Goal: Task Accomplishment & Management: Manage account settings

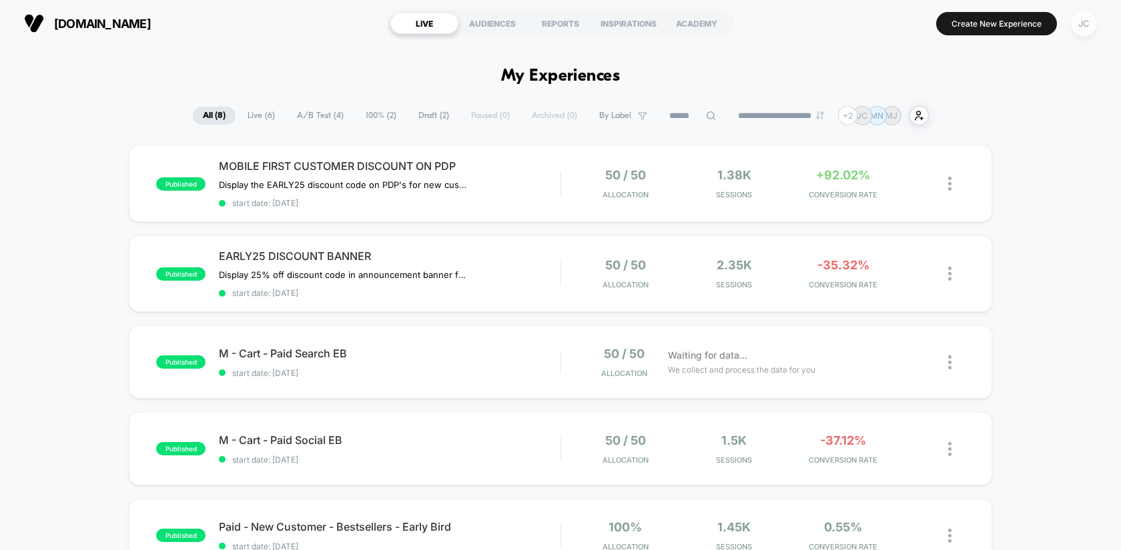
click at [1086, 27] on div "JC" at bounding box center [1084, 24] width 26 height 26
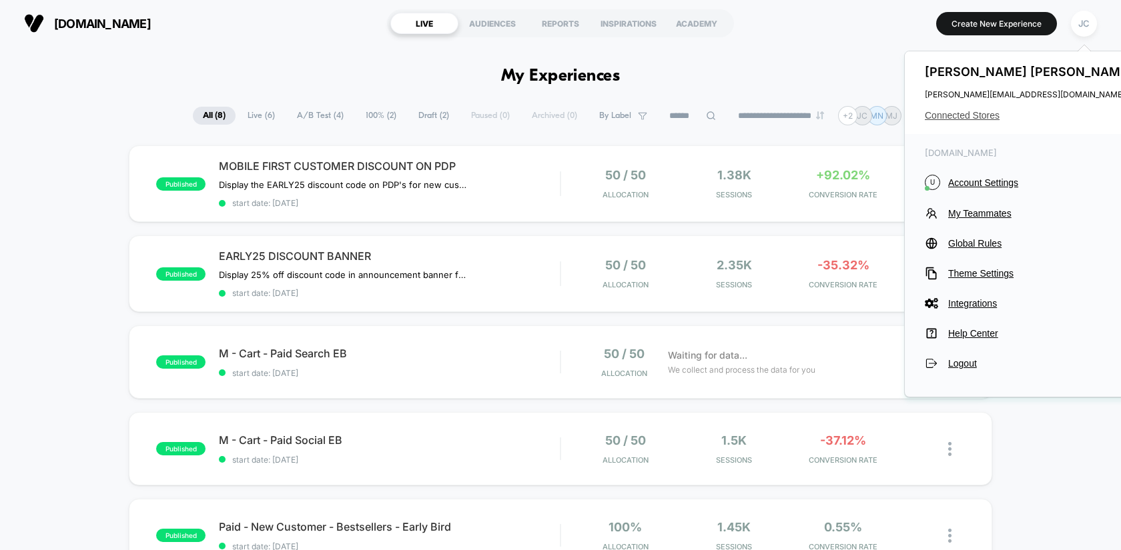
click at [981, 116] on span "Connected Stores" at bounding box center [1030, 115] width 211 height 11
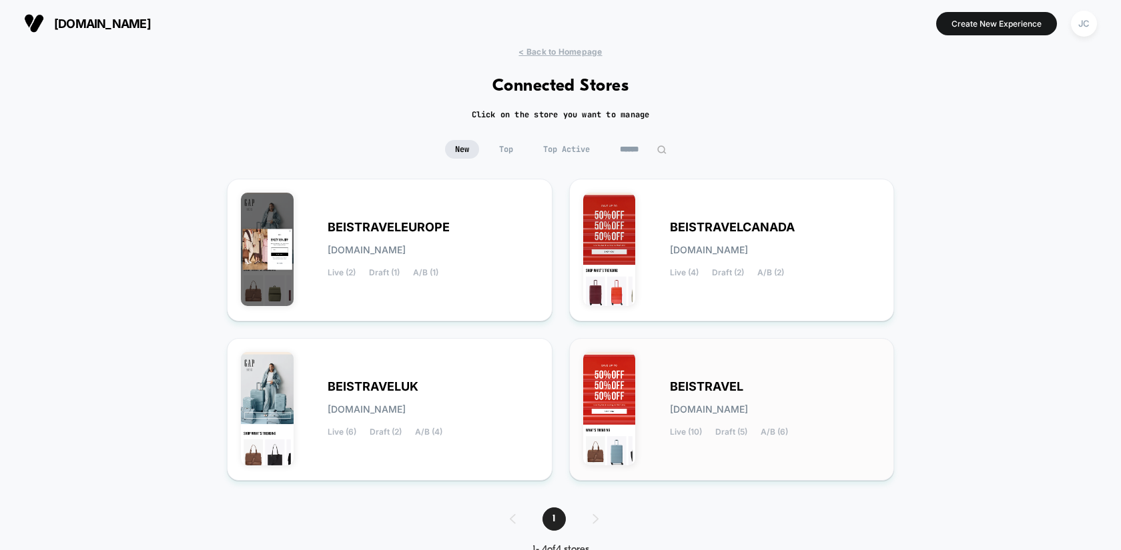
click at [695, 384] on span "BEISTRAVEL" at bounding box center [706, 386] width 73 height 9
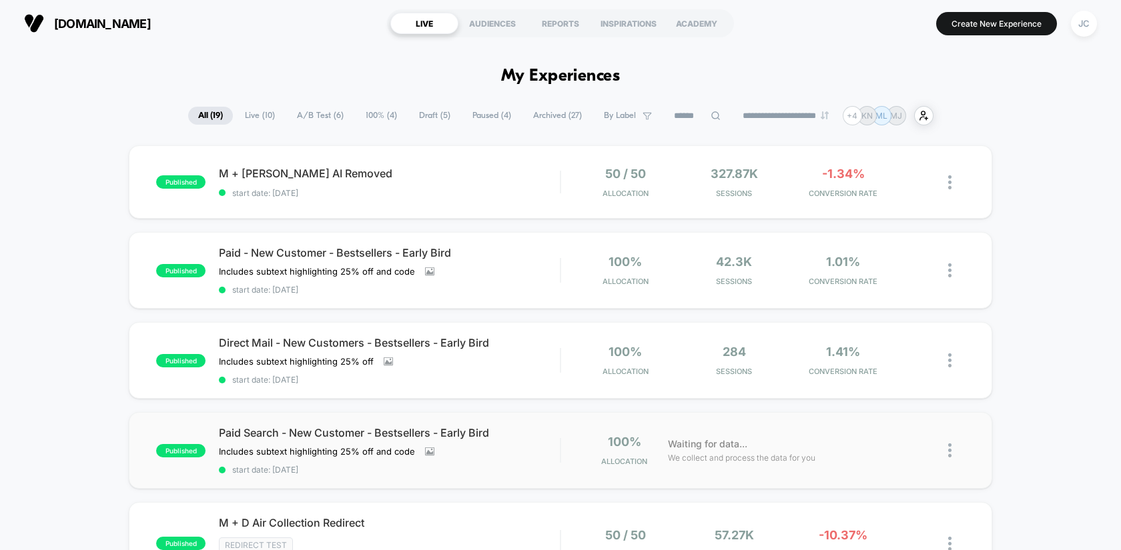
scroll to position [267, 0]
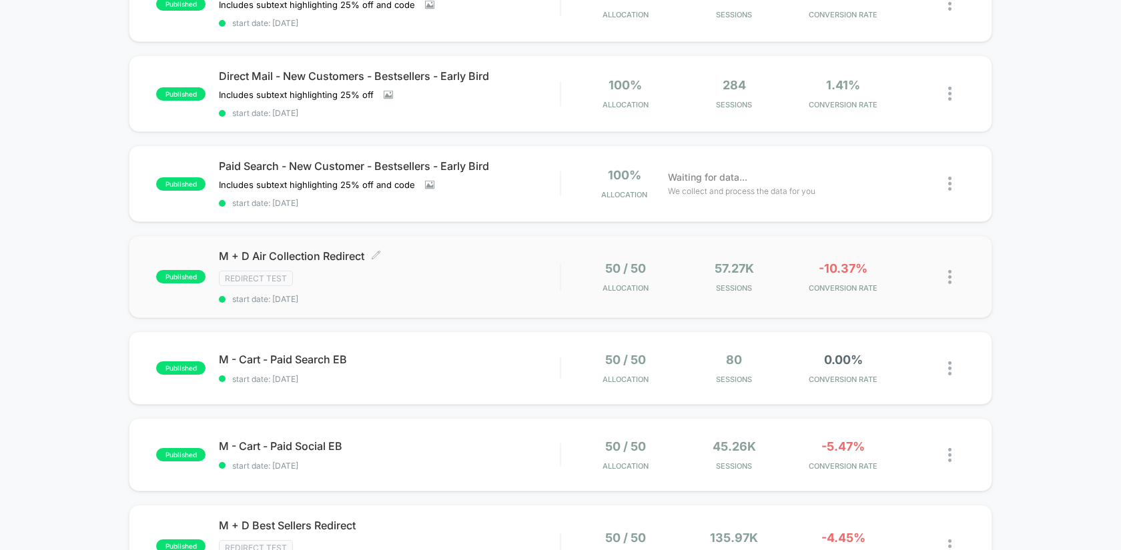
click at [461, 250] on span "M + D Air Collection Redirect Click to edit experience details" at bounding box center [389, 256] width 341 height 13
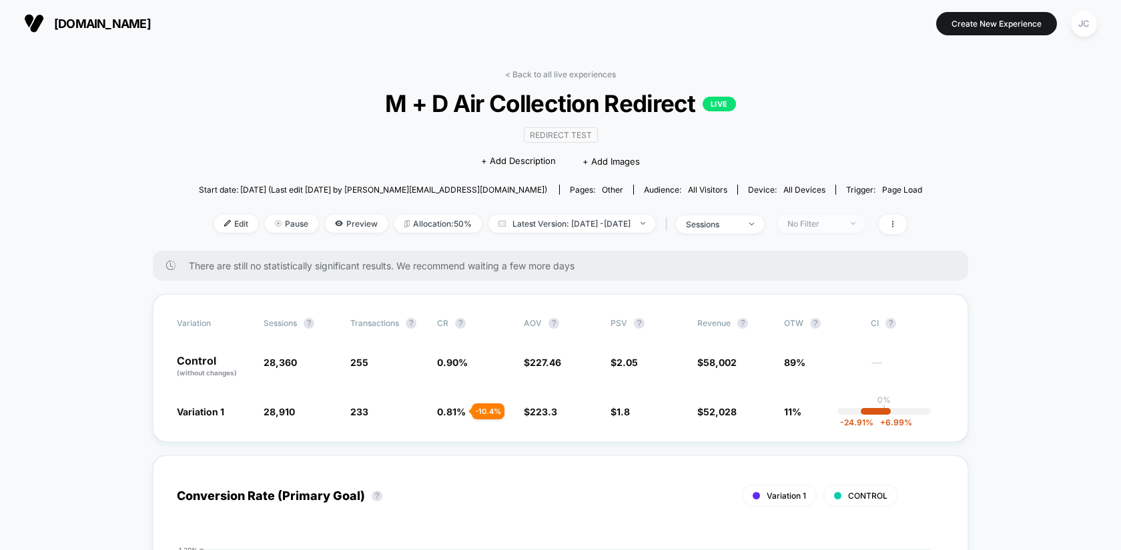
click at [841, 225] on div "No Filter" at bounding box center [813, 224] width 53 height 10
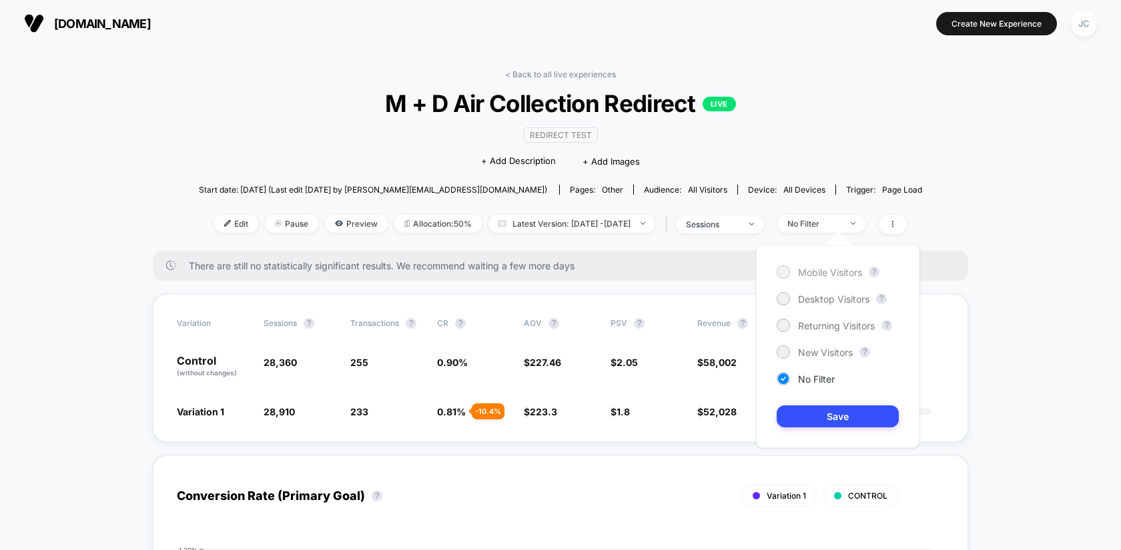
click at [815, 274] on span "Mobile Visitors" at bounding box center [830, 272] width 64 height 11
click at [795, 407] on button "Save" at bounding box center [838, 417] width 122 height 22
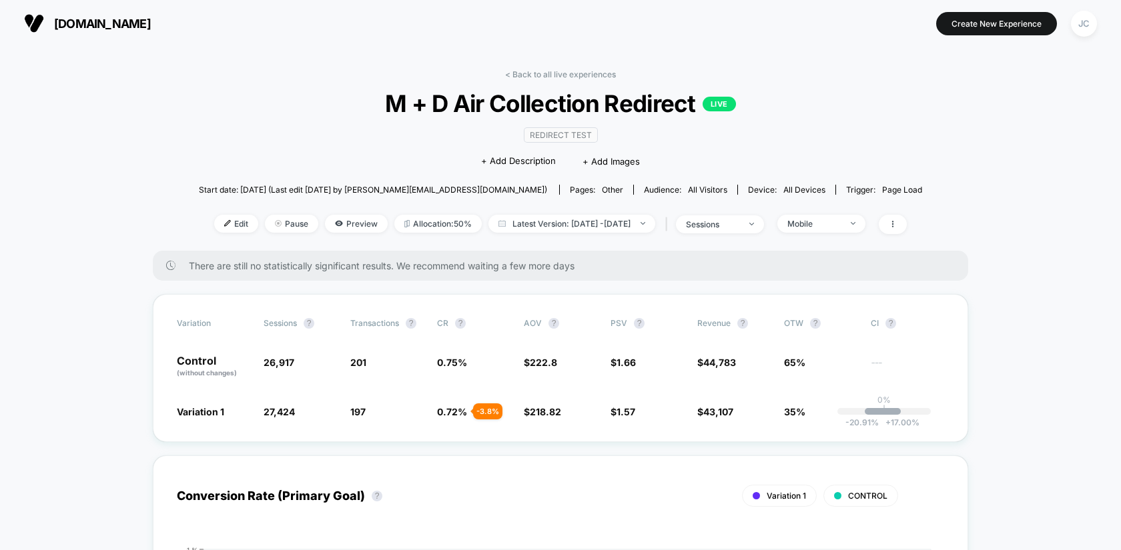
scroll to position [37, 0]
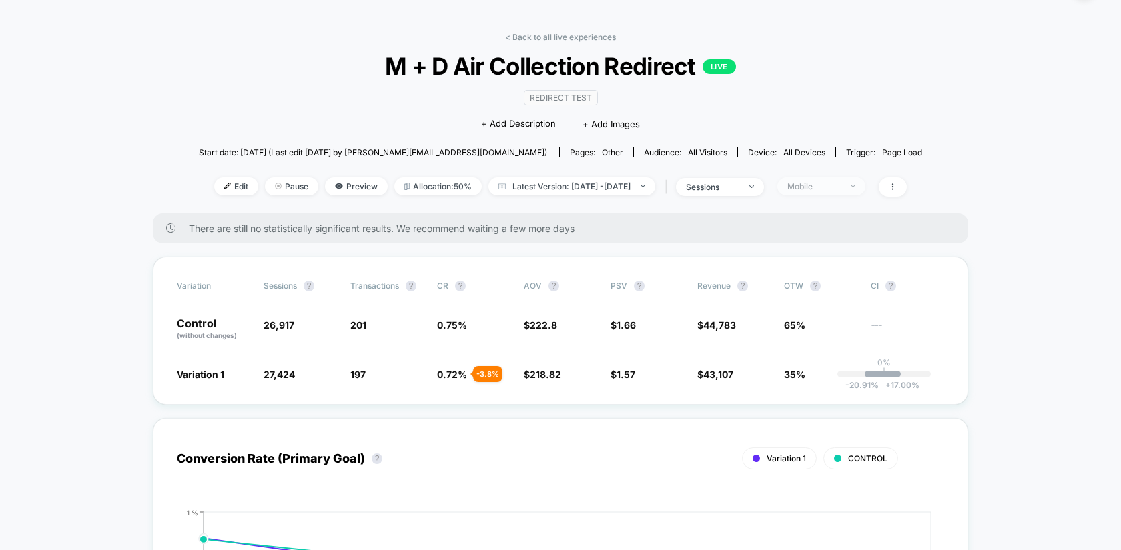
click at [835, 187] on div "Mobile" at bounding box center [813, 186] width 53 height 10
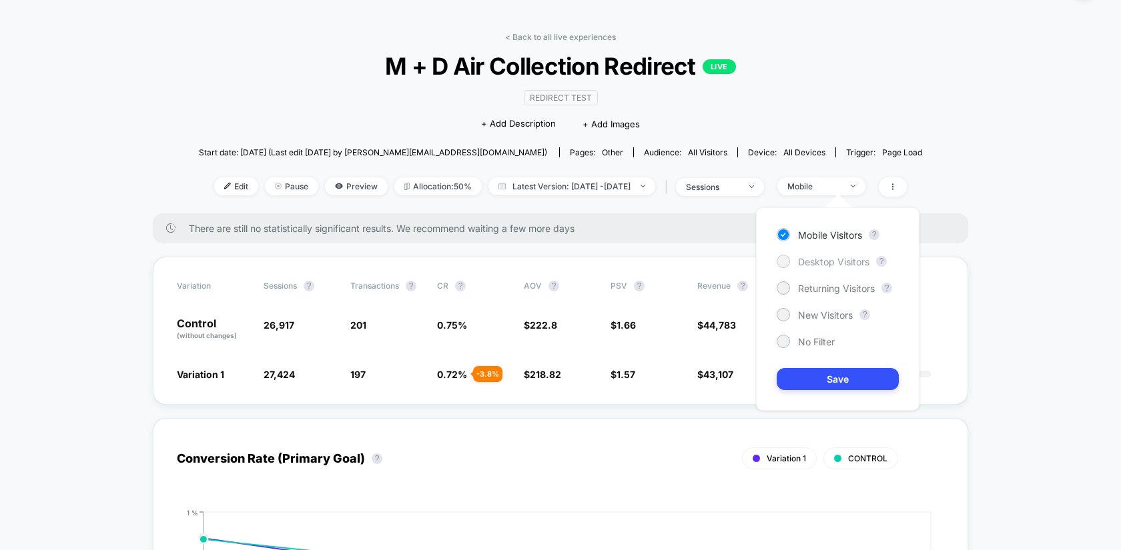
click at [807, 262] on span "Desktop Visitors" at bounding box center [833, 261] width 71 height 11
click at [797, 377] on button "Save" at bounding box center [838, 379] width 122 height 22
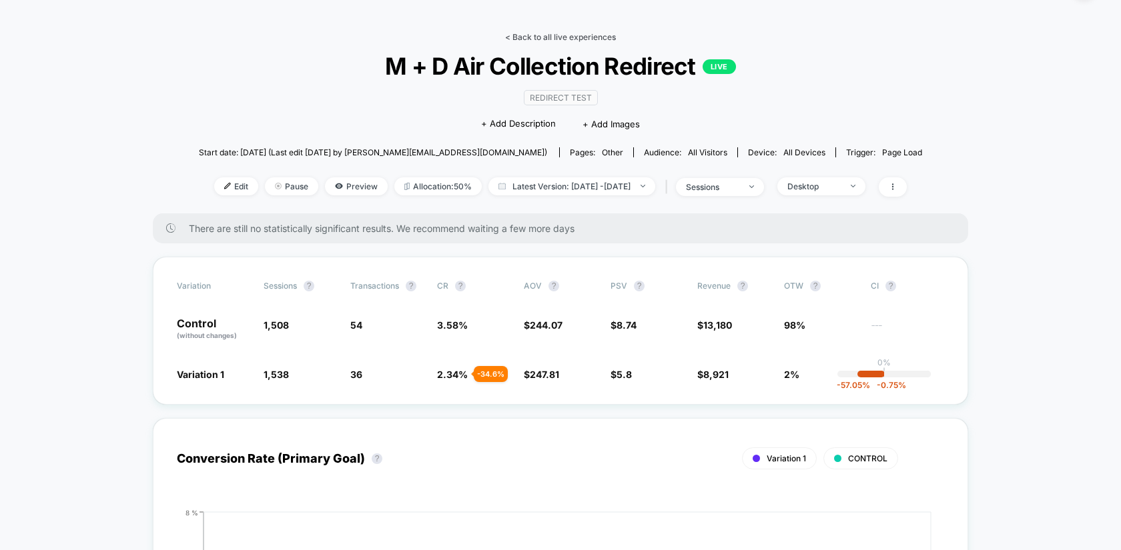
click at [607, 34] on link "< Back to all live experiences" at bounding box center [560, 37] width 111 height 10
